Goal: Book appointment/travel/reservation

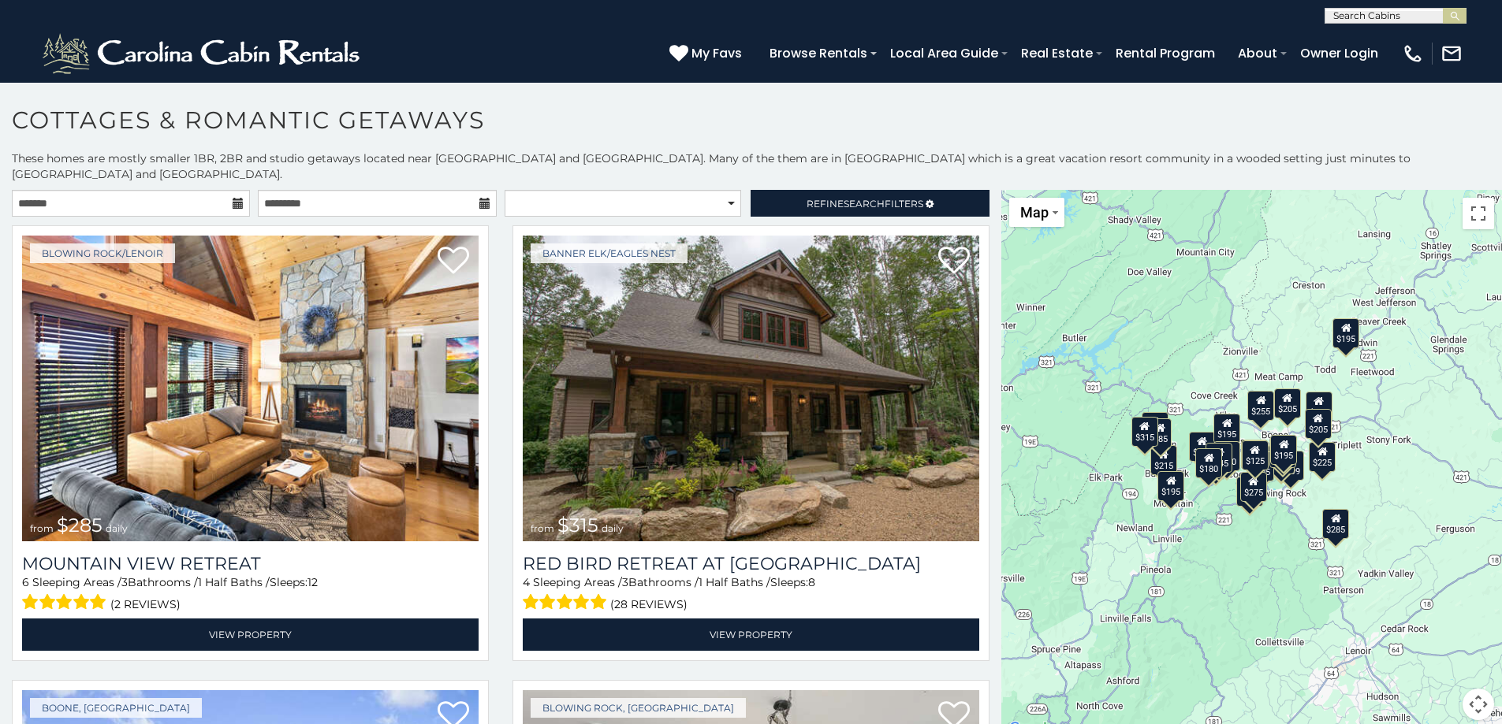
drag, startPoint x: 1393, startPoint y: 475, endPoint x: 1328, endPoint y: 475, distance: 64.6
click at [1328, 475] on div "$285 $315 $255 $299 $199 $170 $225 $199 $170 $205 $200 $195 $195 $290 $205 $180…" at bounding box center [1251, 464] width 501 height 549
drag, startPoint x: 1385, startPoint y: 458, endPoint x: 1374, endPoint y: 458, distance: 11.0
click at [1374, 458] on div "$285 $315 $255 $299 $199 $170 $225 $199 $170 $205 $200 $195 $195 $290 $205 $180…" at bounding box center [1251, 464] width 501 height 549
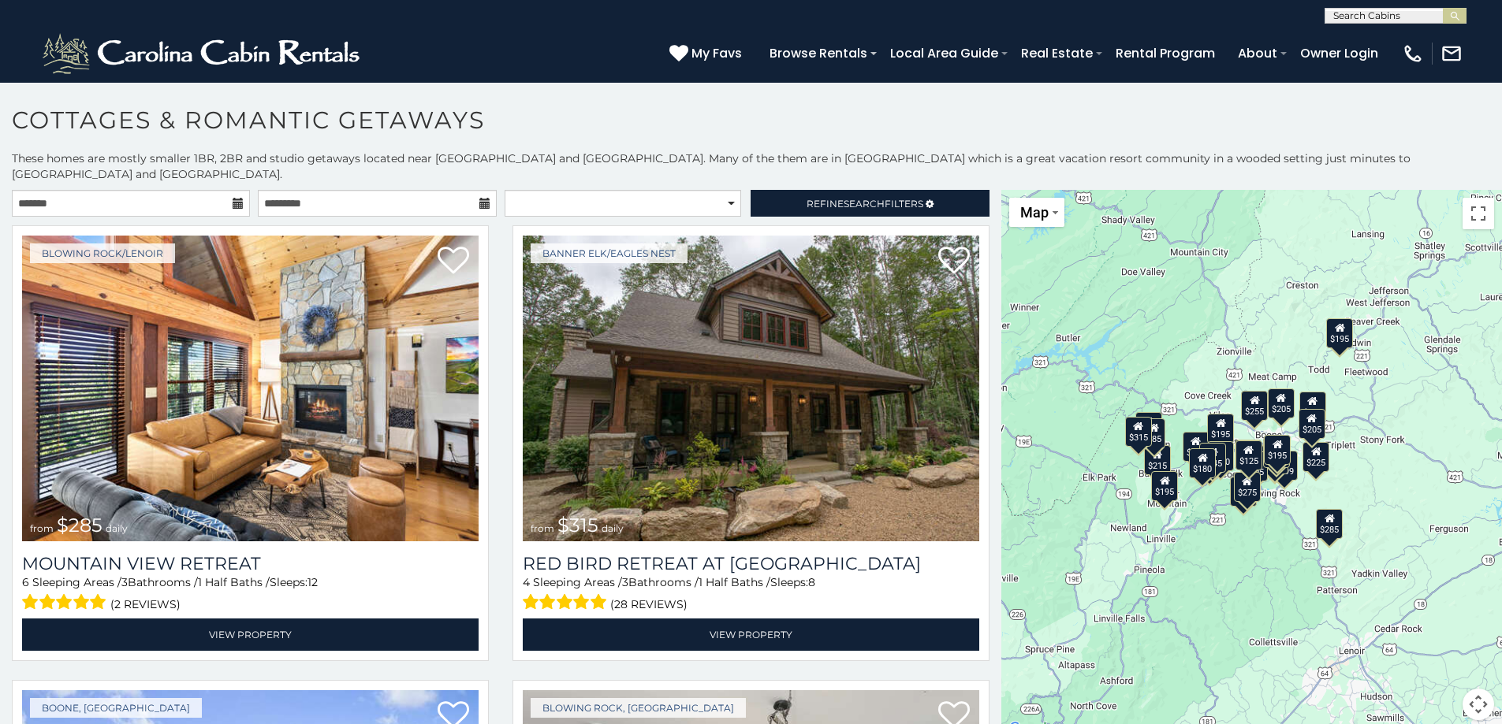
click at [1472, 689] on button "Map camera controls" at bounding box center [1478, 705] width 32 height 32
click at [1446, 612] on button "Zoom in" at bounding box center [1439, 626] width 32 height 32
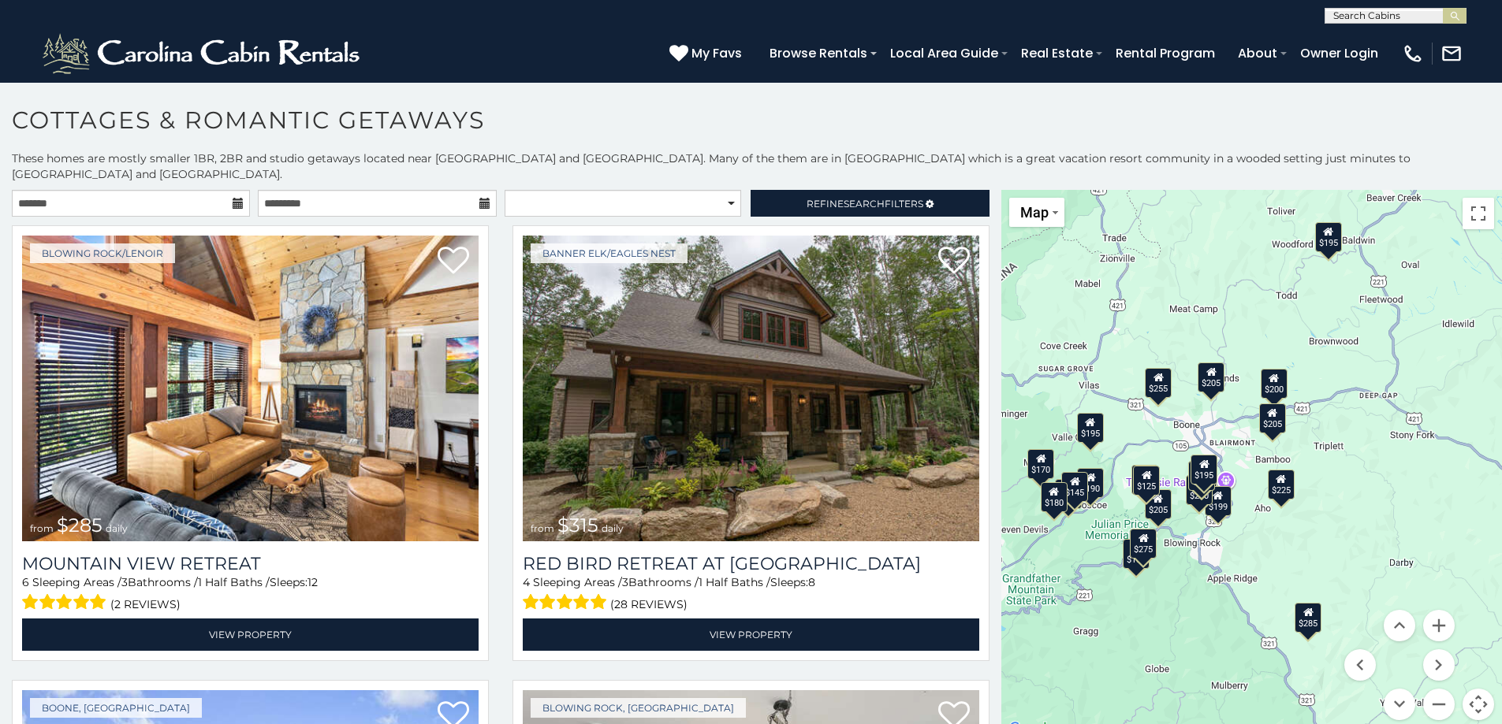
drag, startPoint x: 1392, startPoint y: 407, endPoint x: 1289, endPoint y: 428, distance: 105.4
click at [1289, 428] on div "$285 $315 $255 $299 $199 $170 $225 $199 $170 $205 $200 $195 $195 $290 $205 $180…" at bounding box center [1251, 464] width 501 height 549
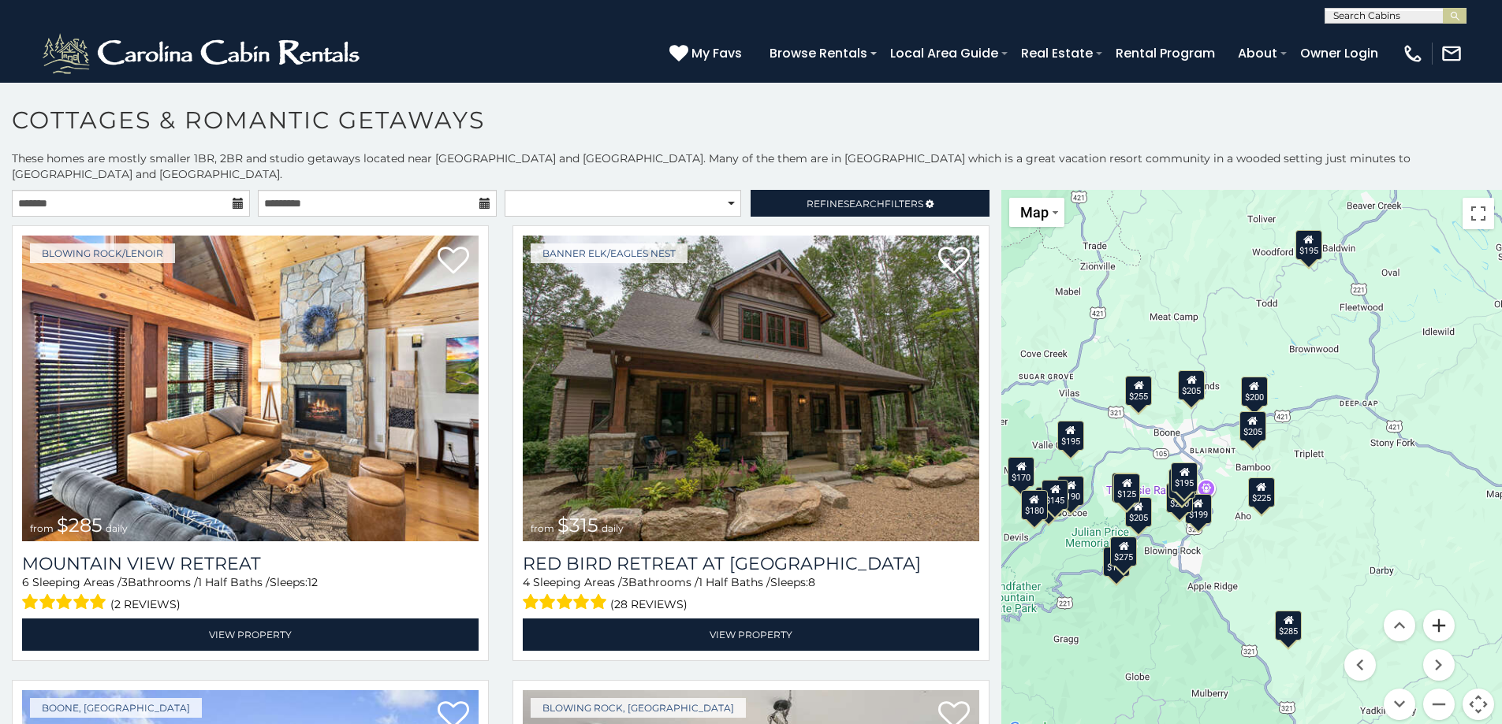
click at [1447, 610] on button "Zoom in" at bounding box center [1439, 626] width 32 height 32
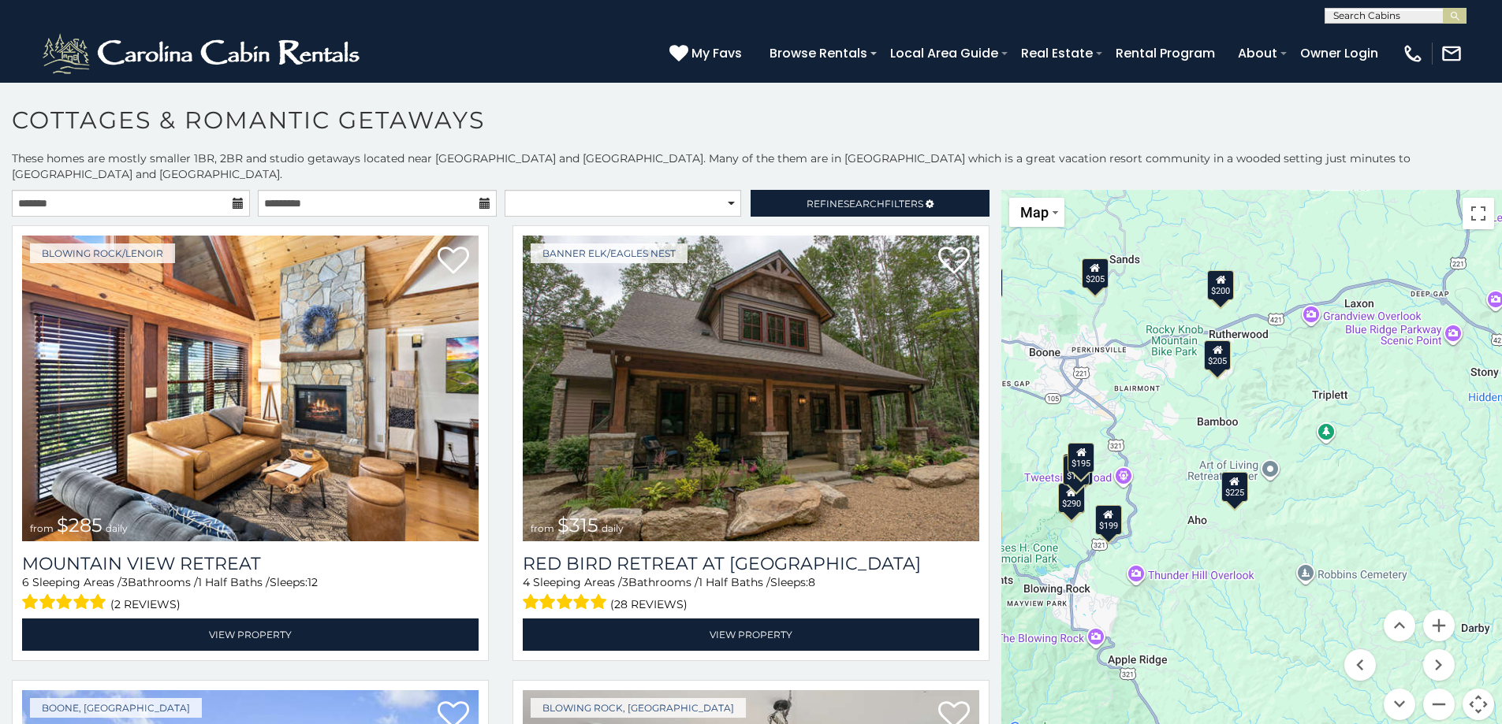
drag, startPoint x: 1359, startPoint y: 519, endPoint x: 1309, endPoint y: 436, distance: 96.9
click at [1309, 436] on div "$285 $315 $255 $299 $199 $170 $225 $199 $170 $205 $200 $195 $195 $290 $205 $180…" at bounding box center [1251, 464] width 501 height 549
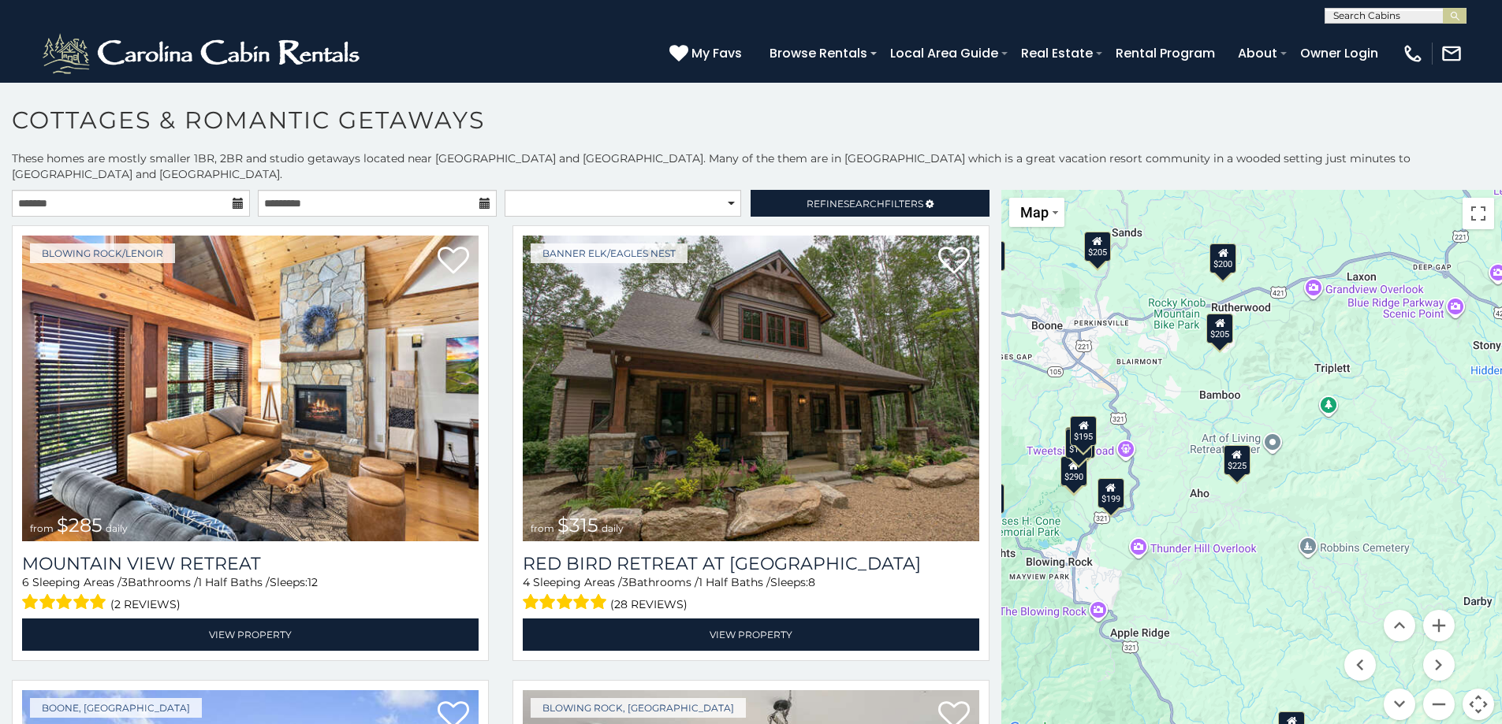
click at [1327, 438] on div "$285 $315 $255 $299 $199 $170 $225 $199 $170 $205 $200 $195 $195 $290 $205 $180…" at bounding box center [1251, 464] width 501 height 549
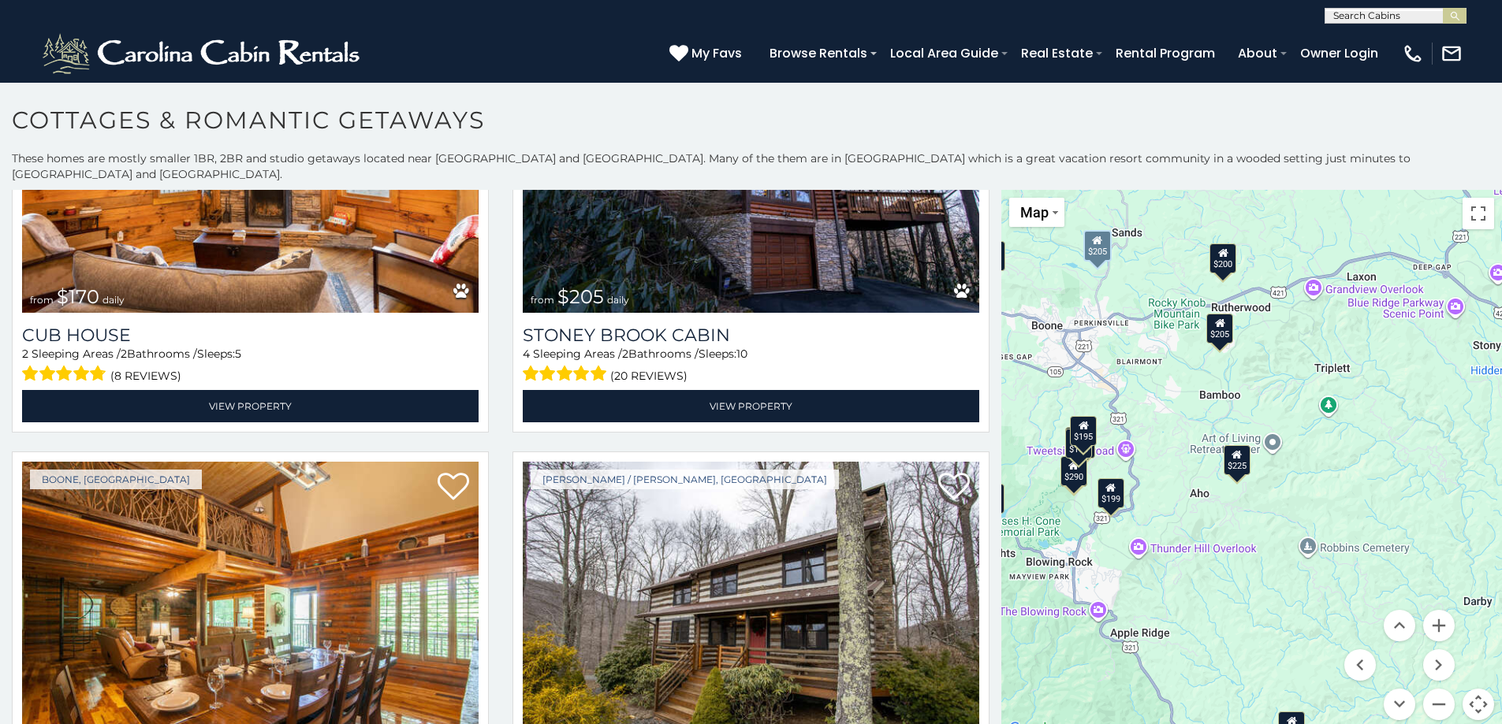
scroll to position [2050, 0]
